Goal: Transaction & Acquisition: Obtain resource

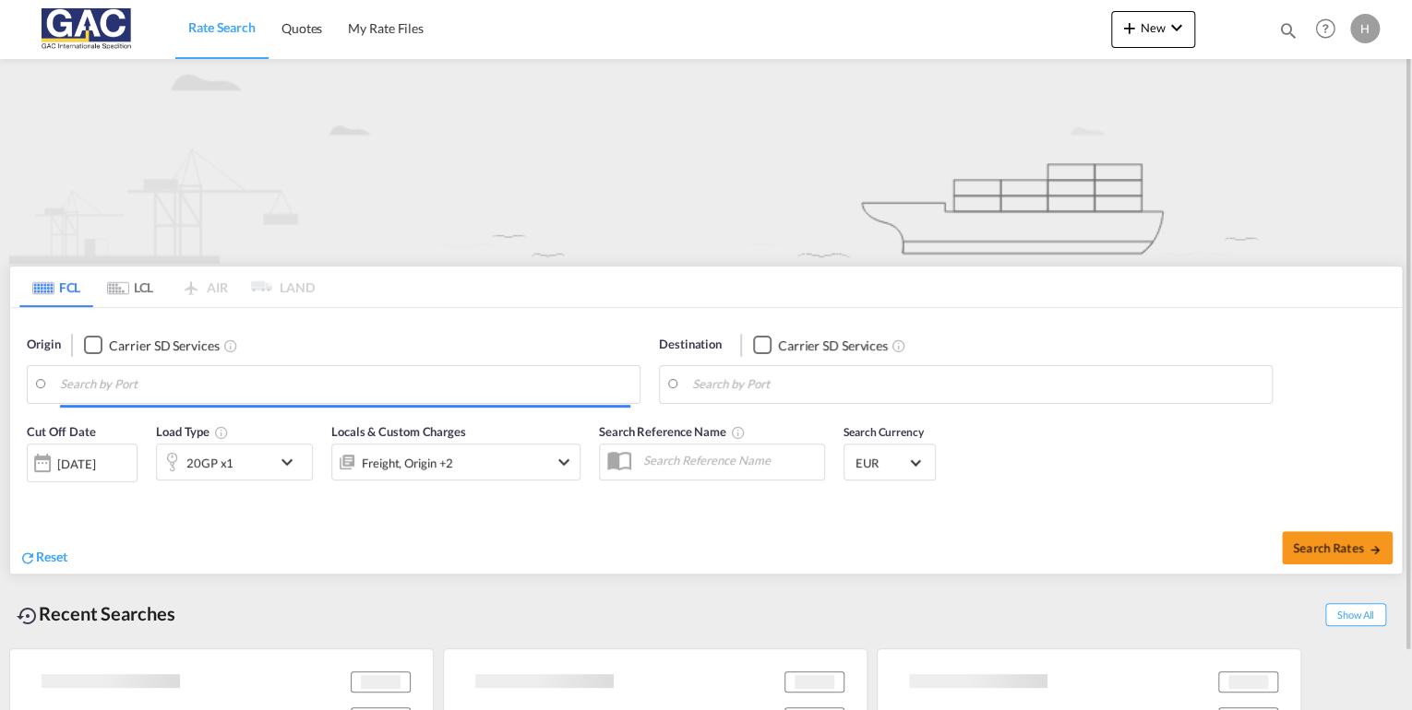
type input "[GEOGRAPHIC_DATA], DEBRV"
type input "Taicang Pt, CNTAC"
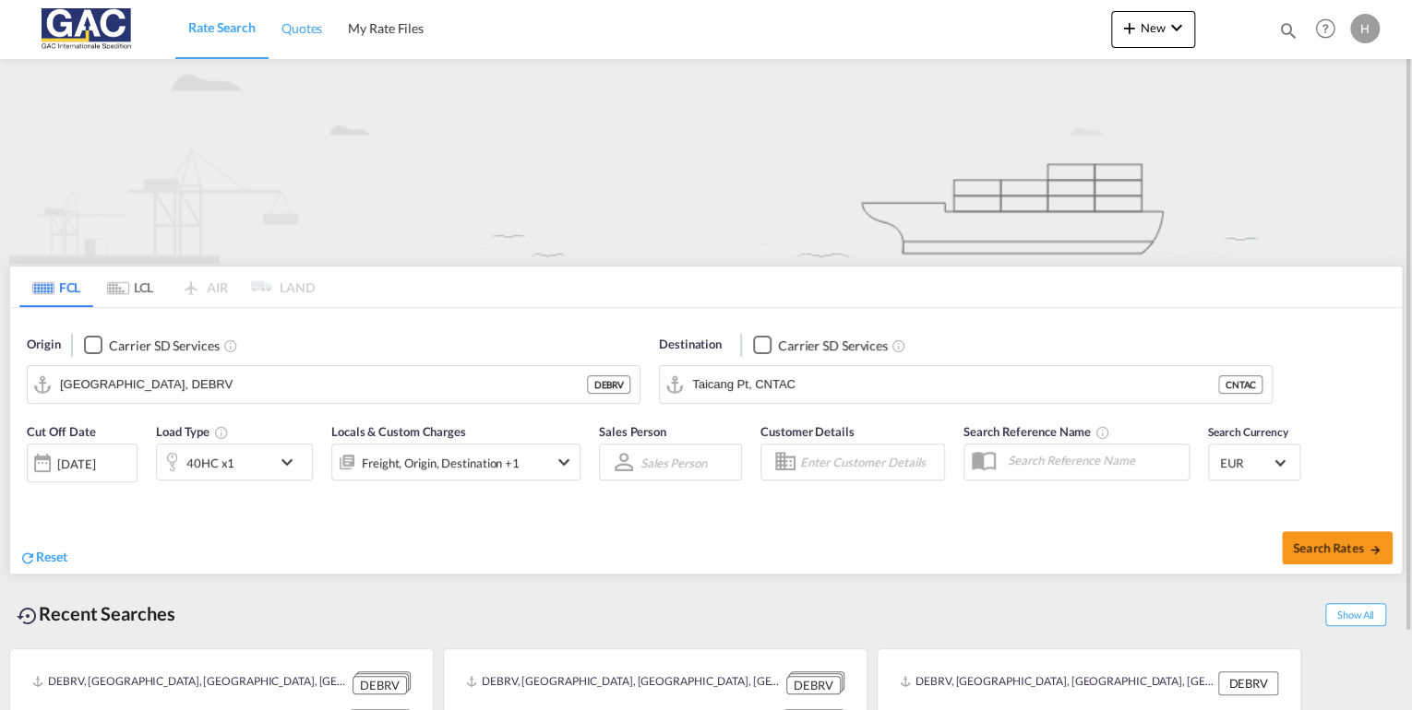
click at [316, 31] on span "Quotes" at bounding box center [301, 28] width 41 height 16
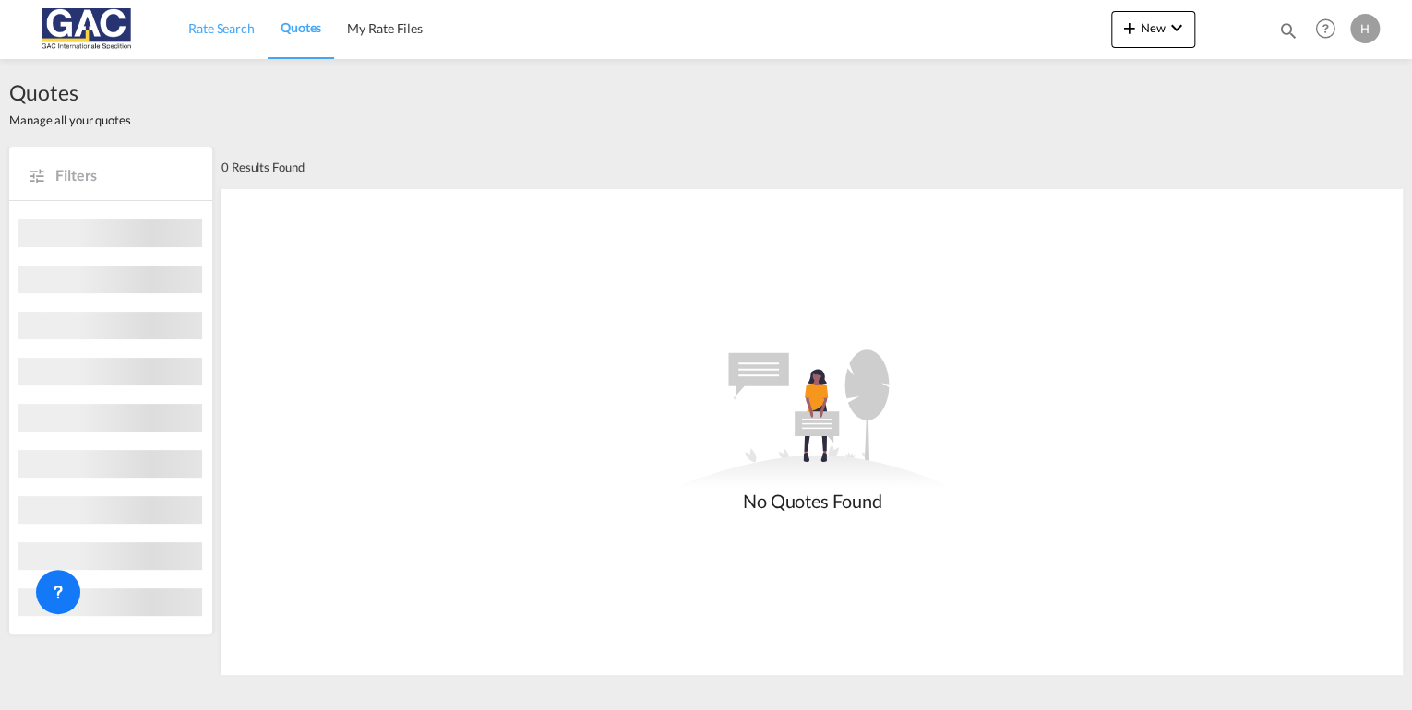
click at [238, 26] on span "Rate Search" at bounding box center [221, 28] width 66 height 16
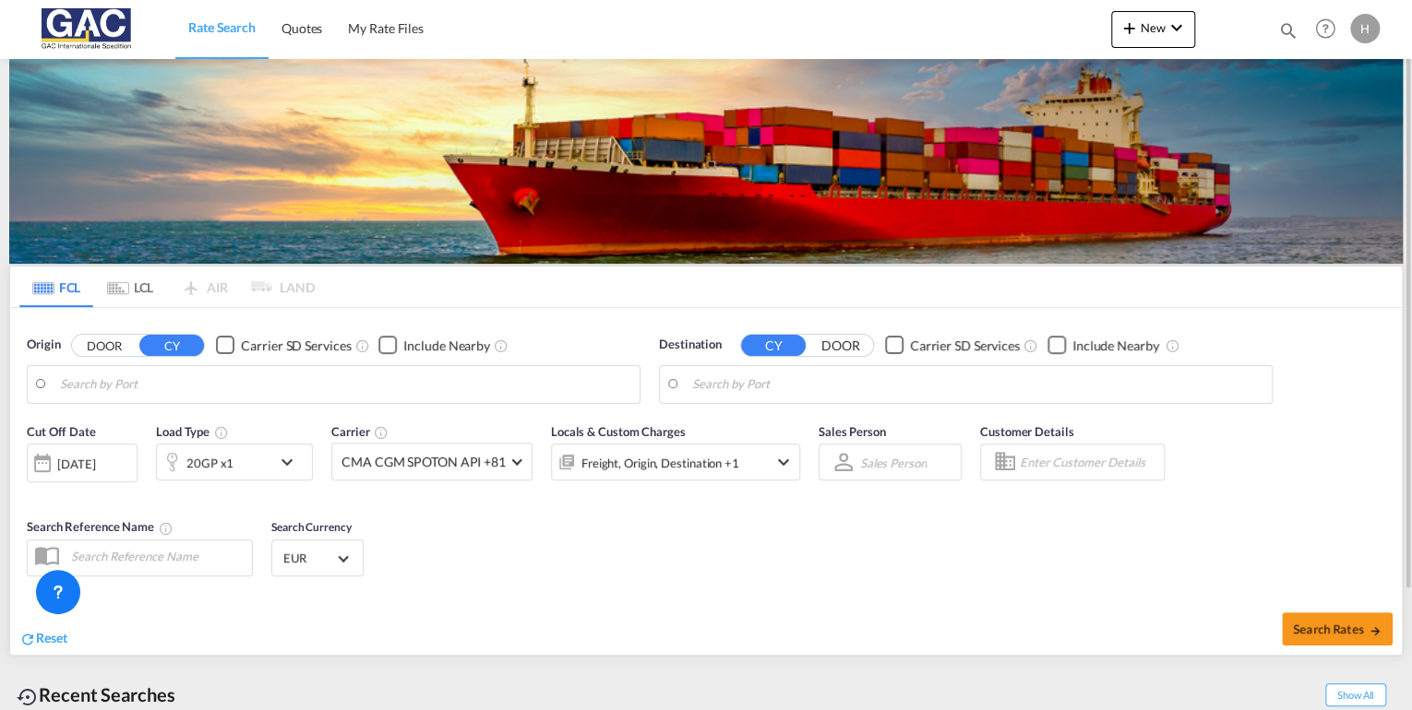
type input "[GEOGRAPHIC_DATA], DEBRV"
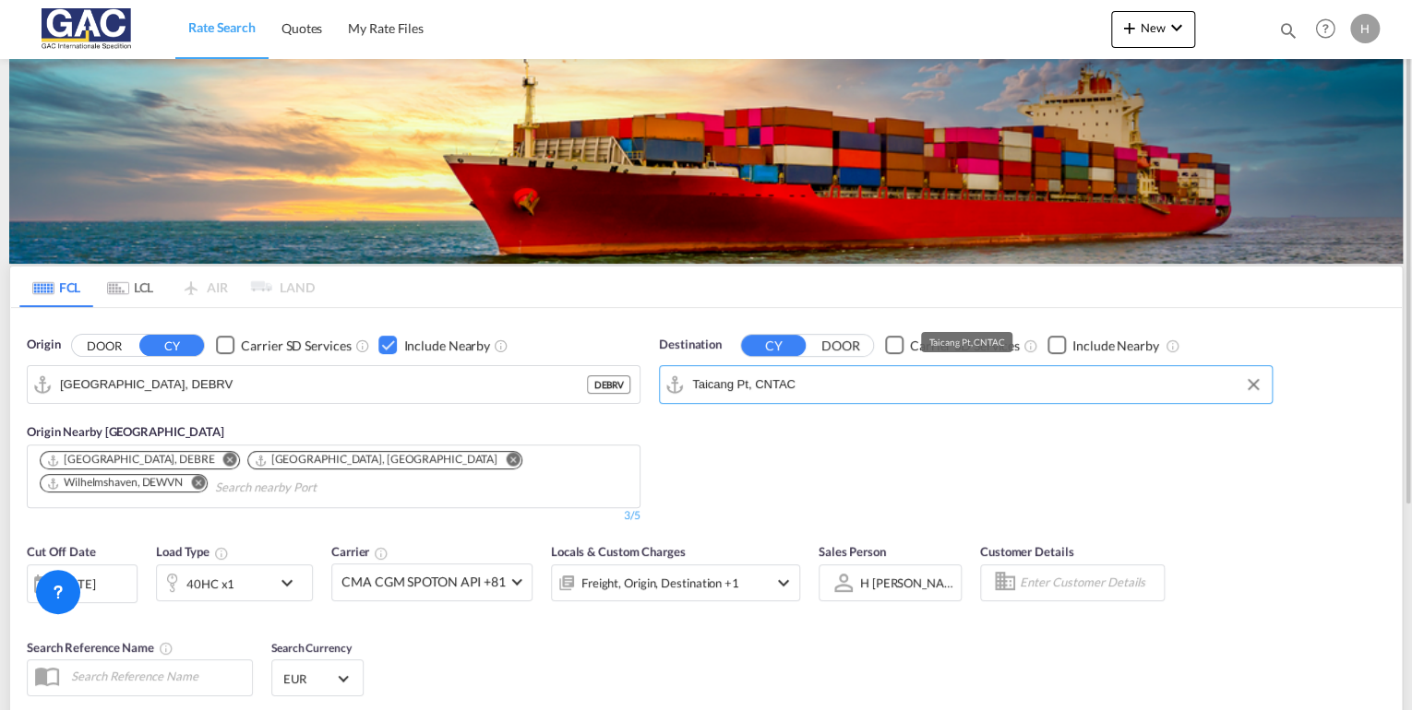
click at [831, 388] on input "Taicang Pt, CNTAC" at bounding box center [977, 385] width 570 height 28
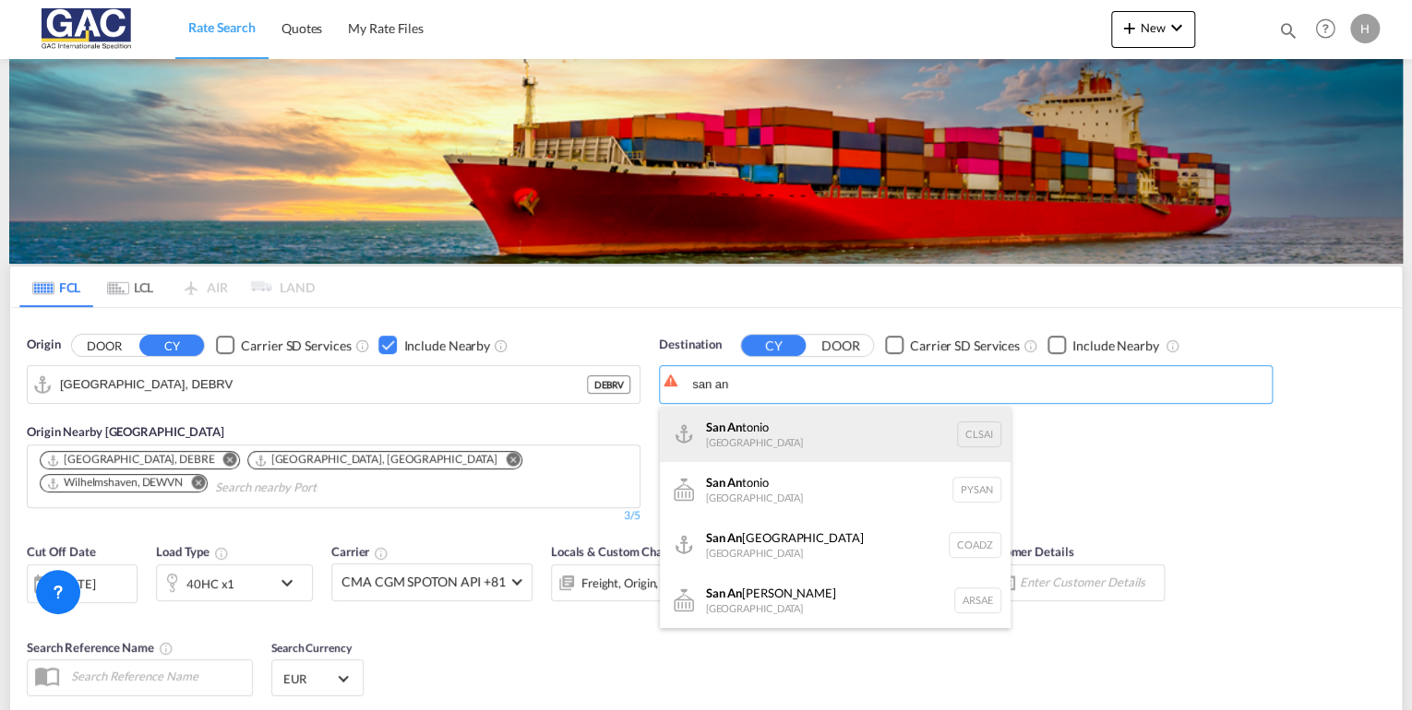
click at [750, 432] on div "San An tonio [GEOGRAPHIC_DATA] CLSAI" at bounding box center [835, 434] width 351 height 55
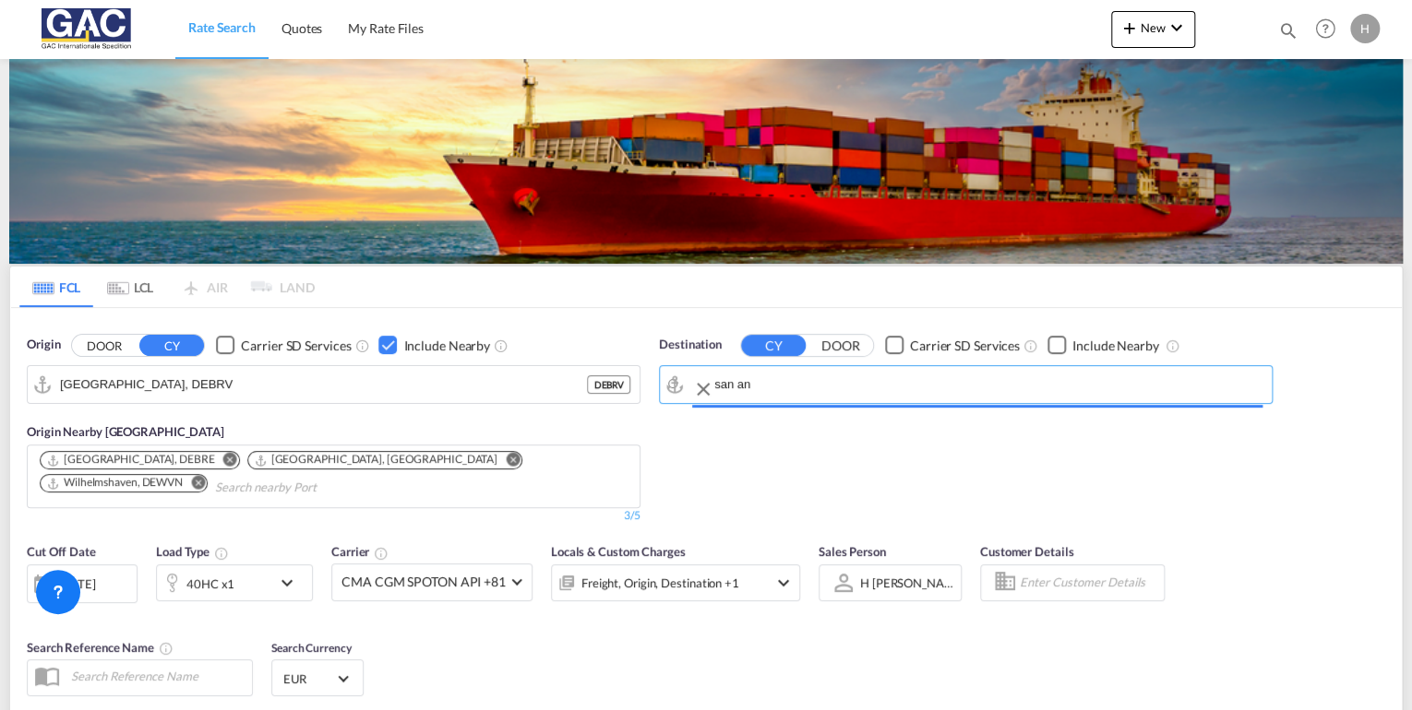
type input "San Antonio, CLSAI"
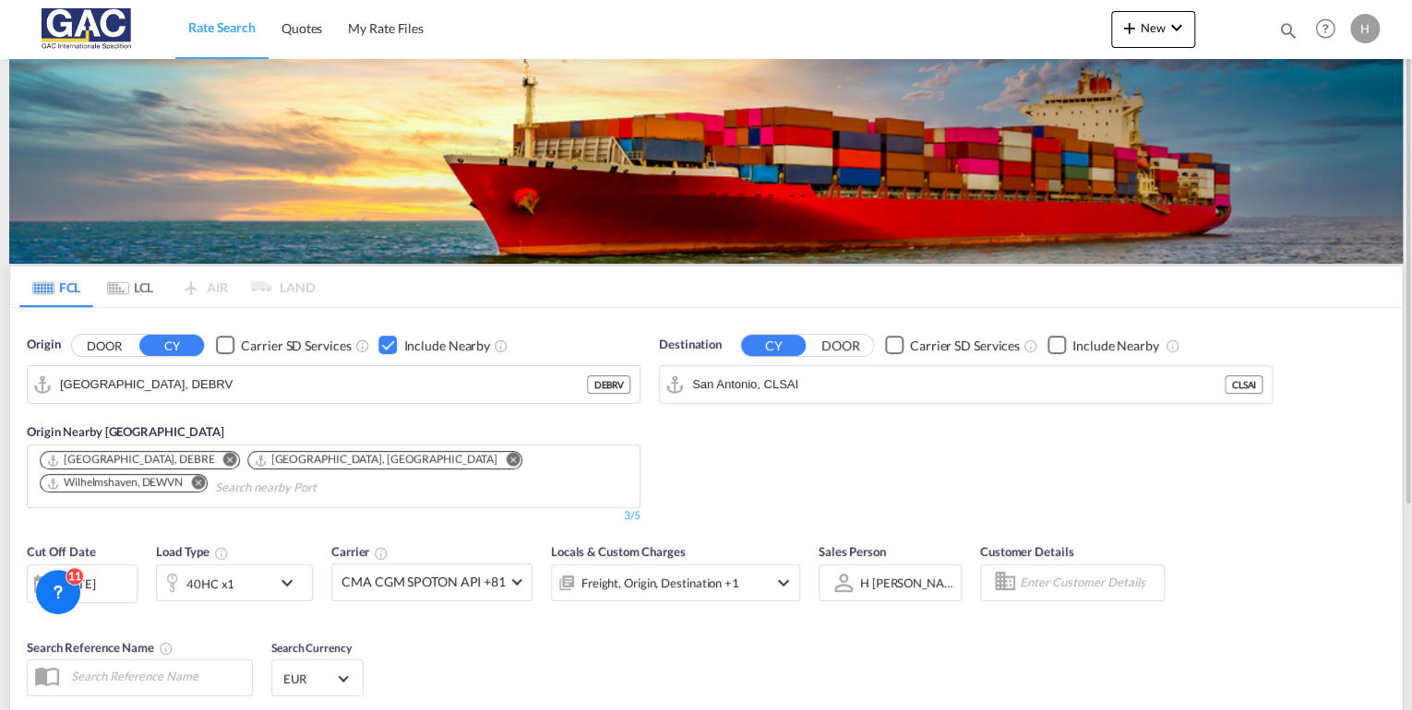
click at [1055, 341] on div "Checkbox No Ink" at bounding box center [1056, 345] width 18 height 18
click at [234, 590] on div "40HC x1" at bounding box center [214, 583] width 114 height 37
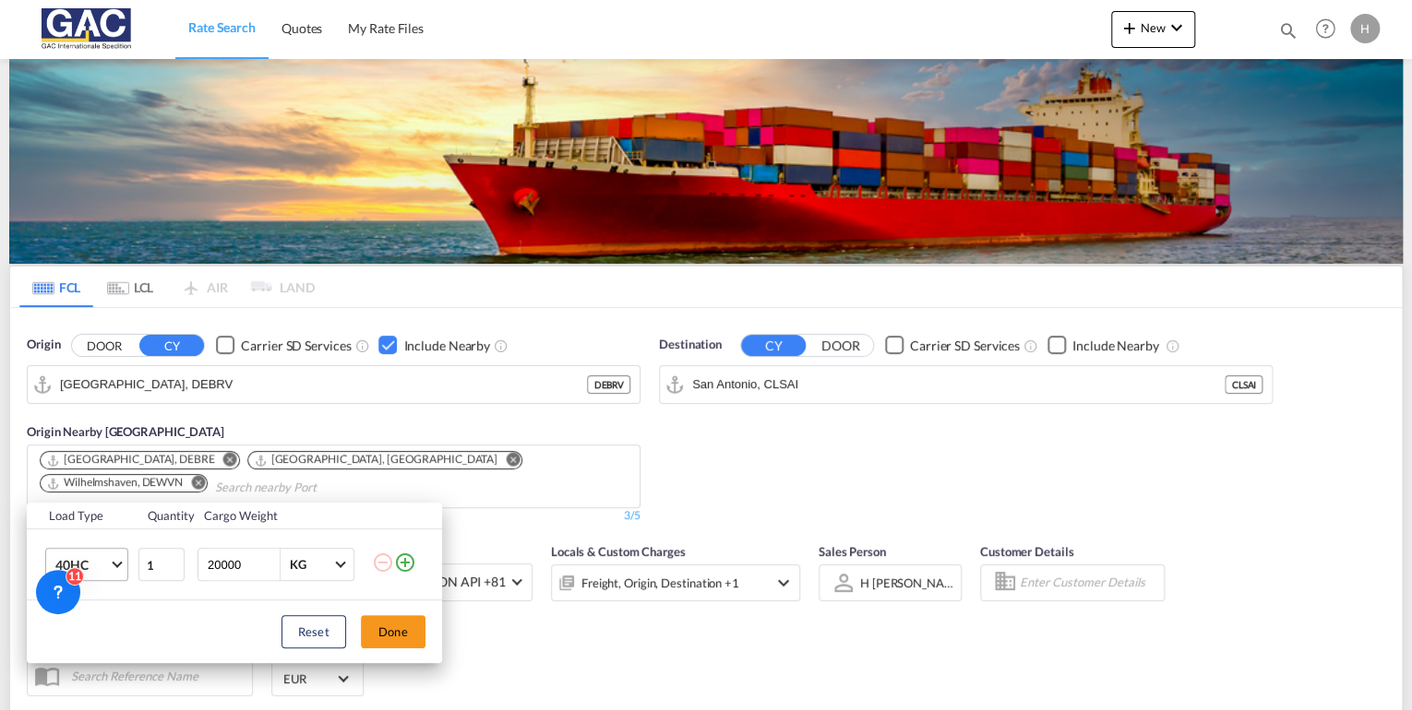
click at [100, 556] on span "40HC" at bounding box center [82, 565] width 54 height 18
click at [108, 484] on md-option "20GP" at bounding box center [102, 476] width 125 height 44
drag, startPoint x: 388, startPoint y: 632, endPoint x: 408, endPoint y: 627, distance: 19.9
click at [389, 632] on button "Done" at bounding box center [393, 631] width 65 height 33
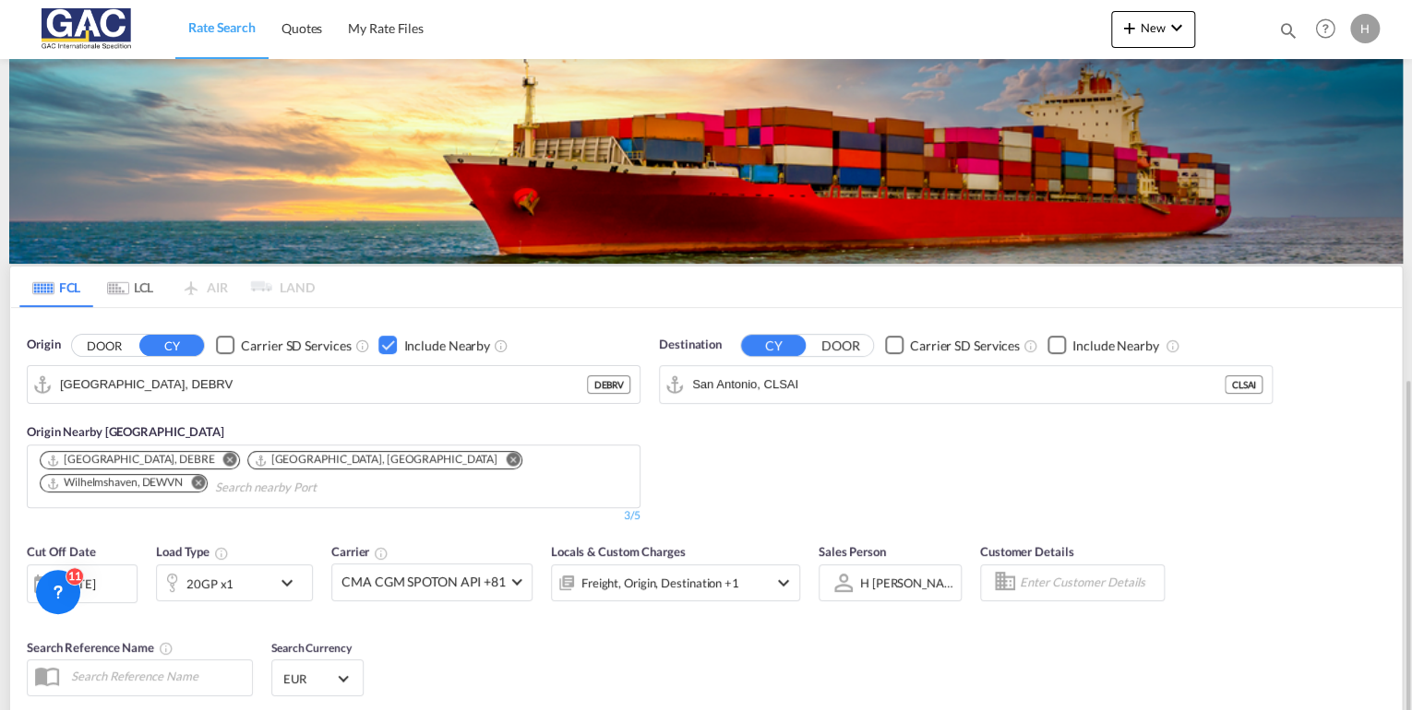
scroll to position [287, 0]
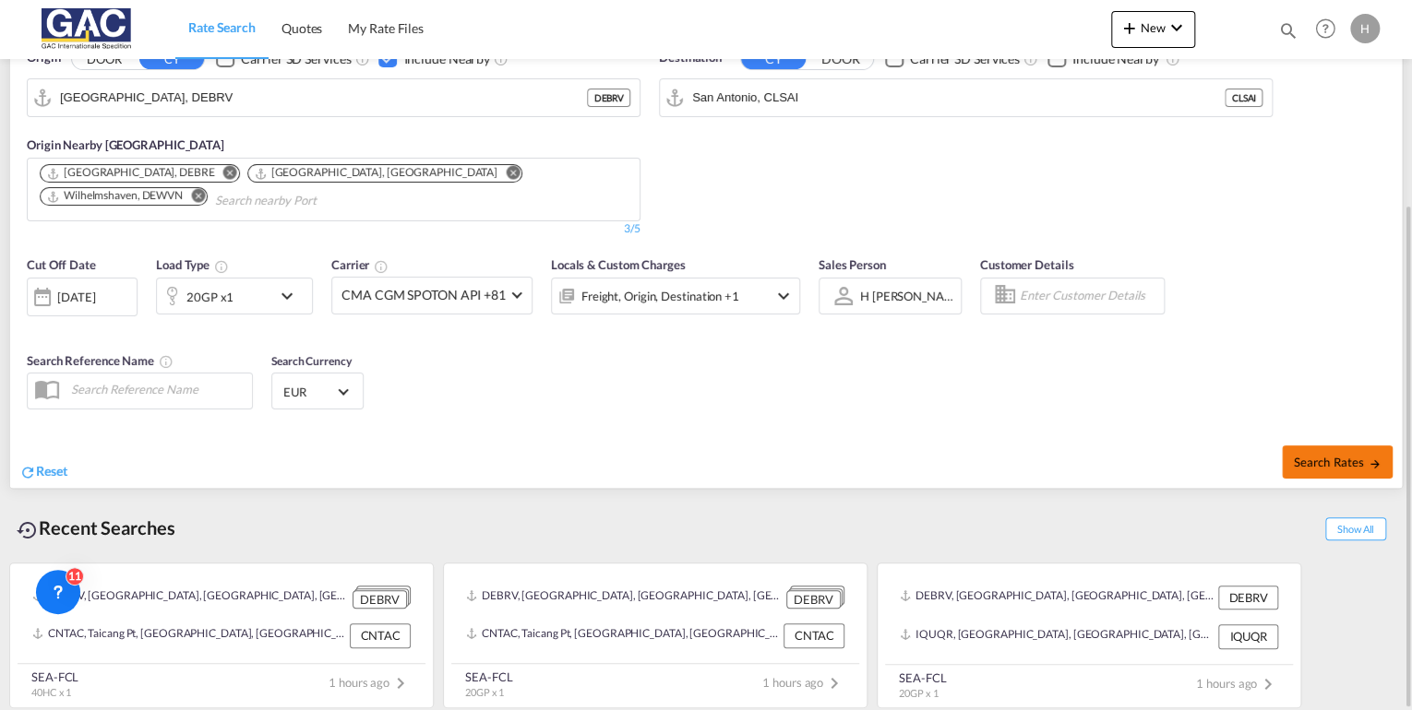
click at [1317, 448] on button "Search Rates" at bounding box center [1337, 462] width 111 height 33
type input "DEBRV to CLSAI / [DATE]"
